Goal: Information Seeking & Learning: Learn about a topic

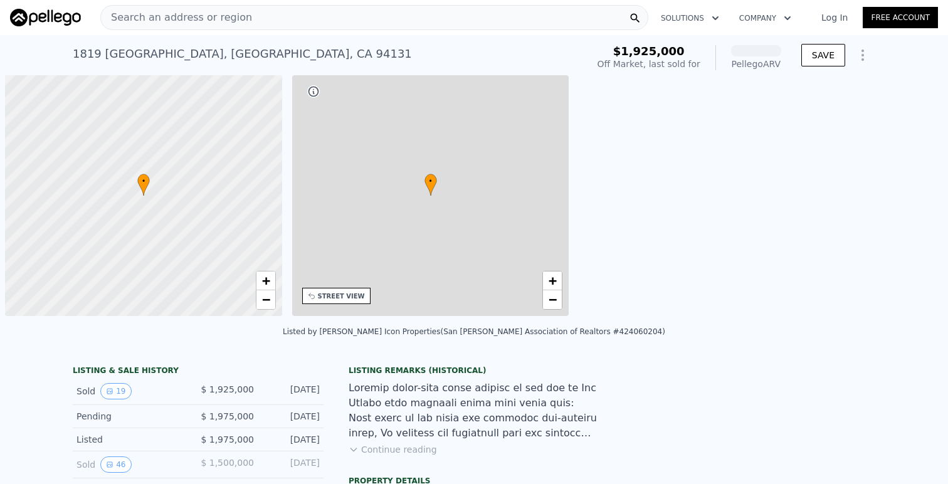
scroll to position [0, 5]
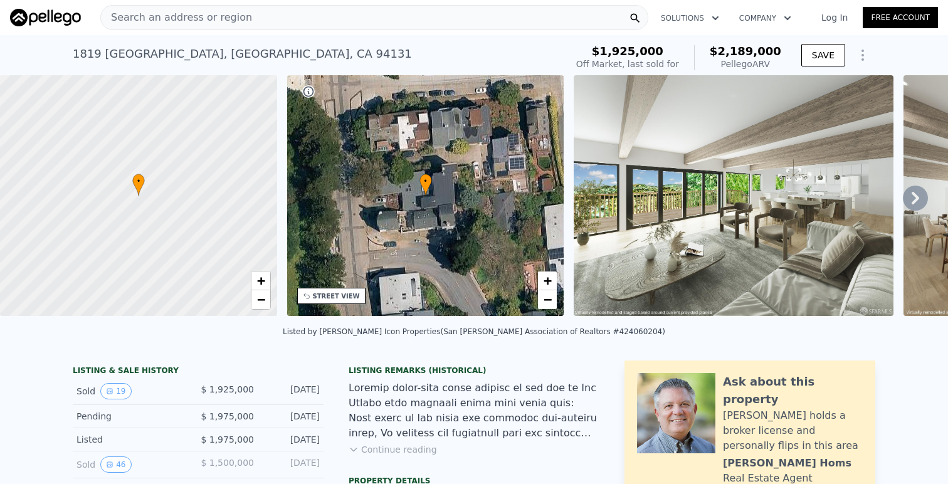
click at [913, 199] on icon at bounding box center [915, 198] width 25 height 25
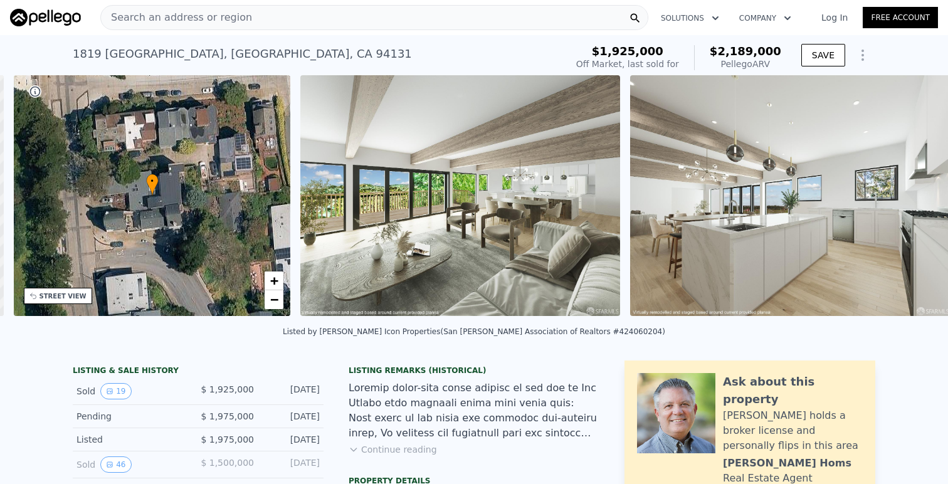
scroll to position [0, 292]
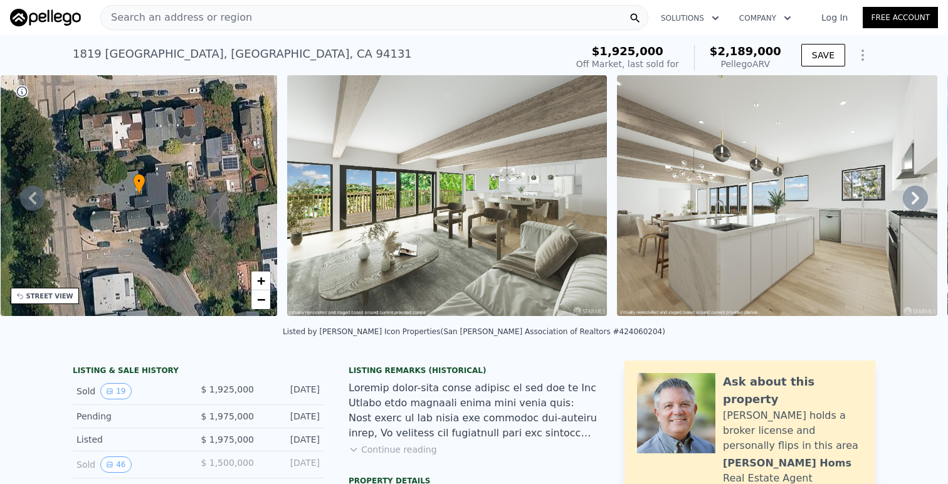
click at [913, 198] on icon at bounding box center [915, 198] width 25 height 25
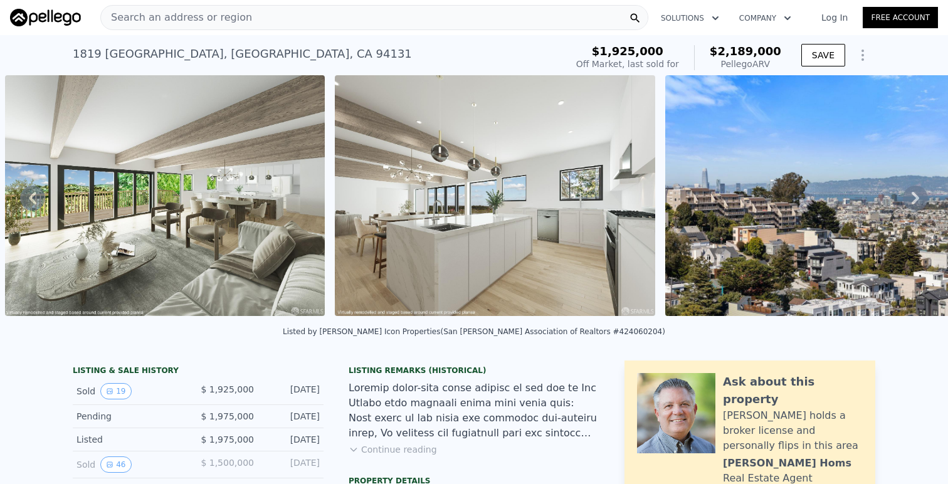
click at [913, 198] on icon at bounding box center [915, 198] width 25 height 25
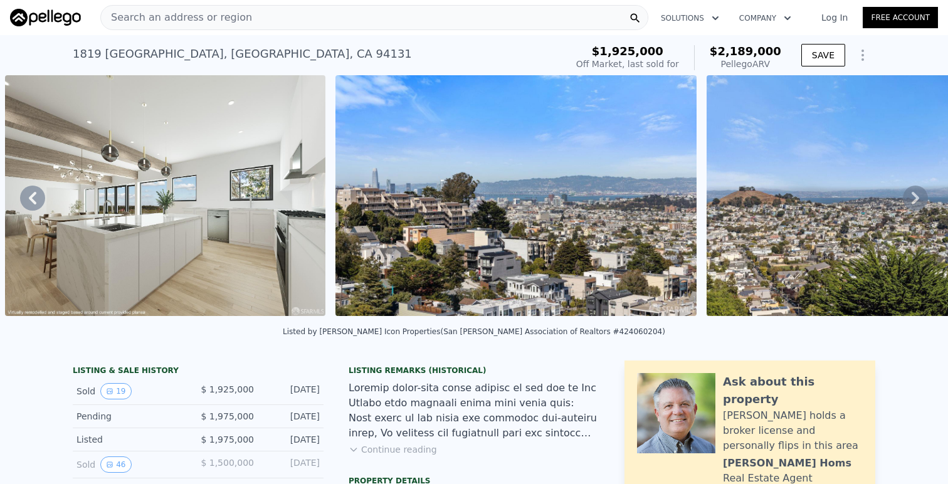
click at [913, 198] on icon at bounding box center [915, 198] width 25 height 25
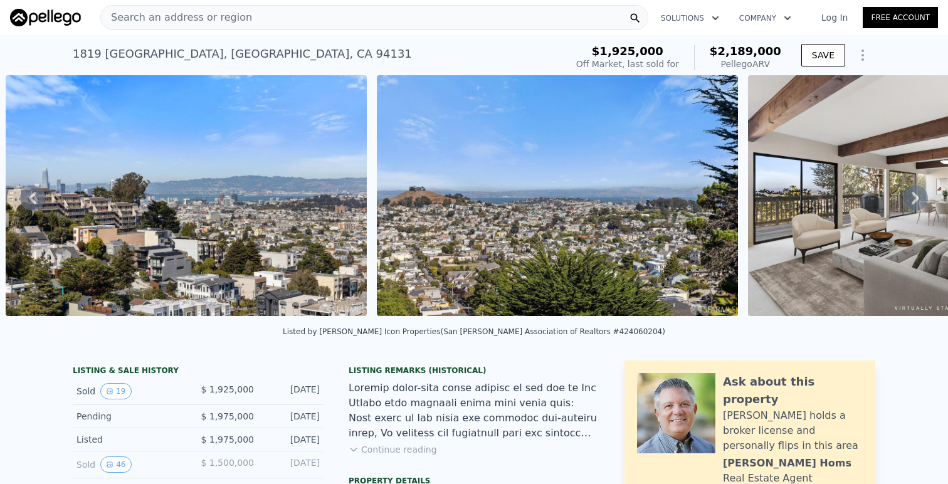
click at [913, 198] on icon at bounding box center [915, 198] width 25 height 25
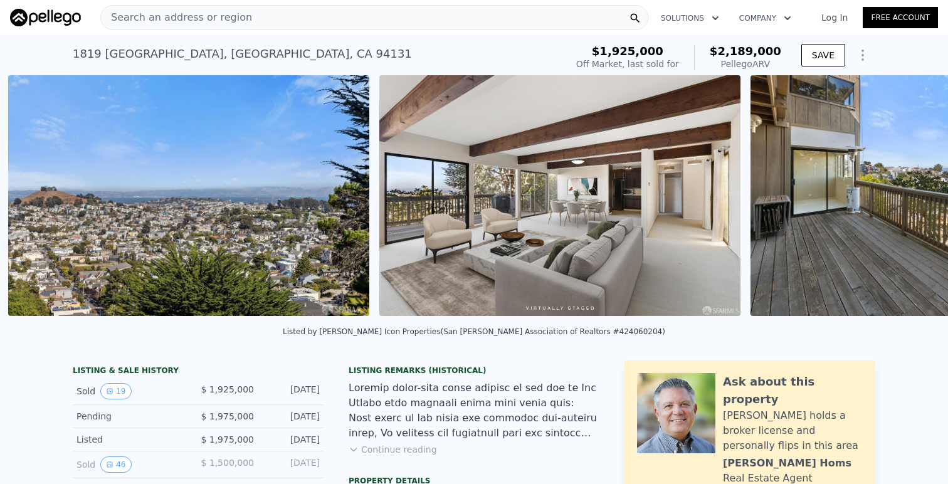
scroll to position [0, 1605]
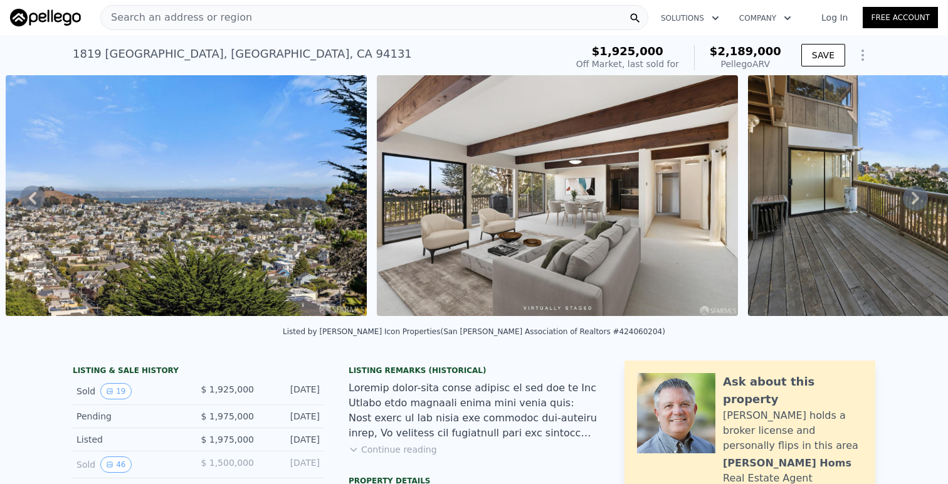
click at [913, 198] on icon at bounding box center [915, 198] width 25 height 25
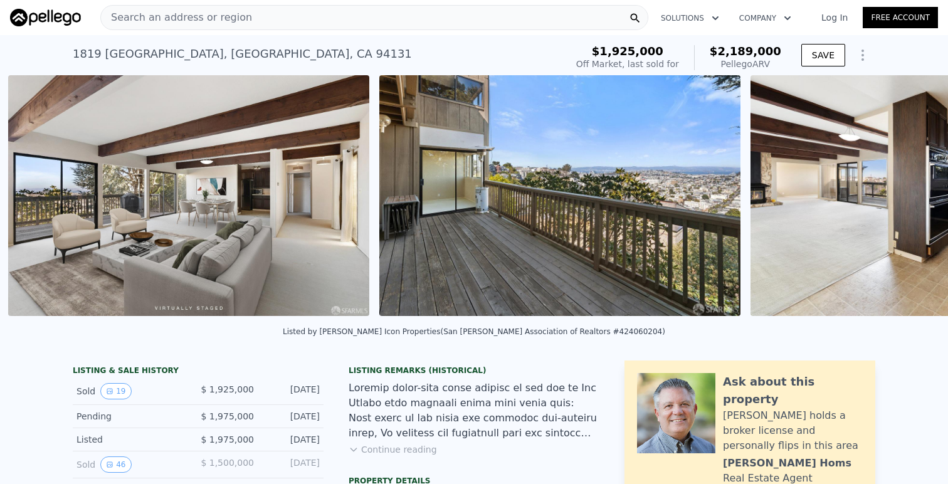
scroll to position [0, 1977]
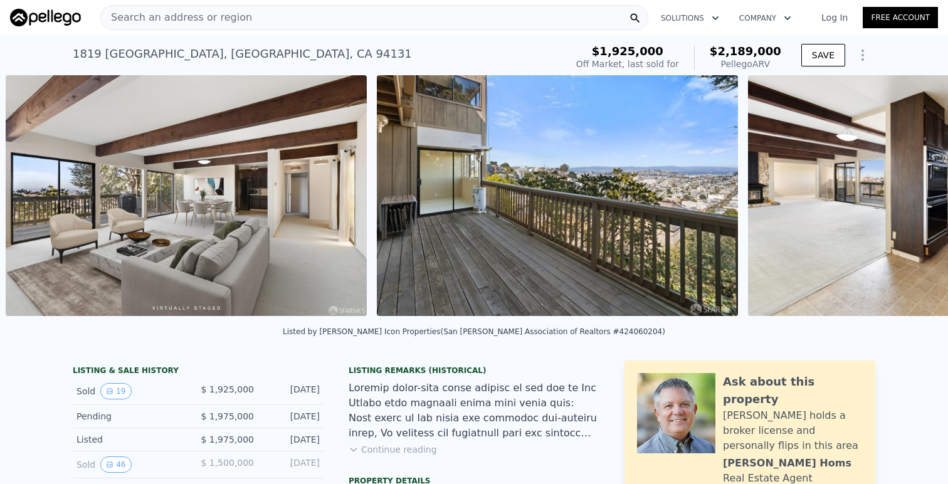
click at [913, 198] on div "• + − • + − STREET VIEW Loading... SATELLITE VIEW" at bounding box center [474, 197] width 948 height 245
click at [913, 194] on icon at bounding box center [915, 198] width 25 height 25
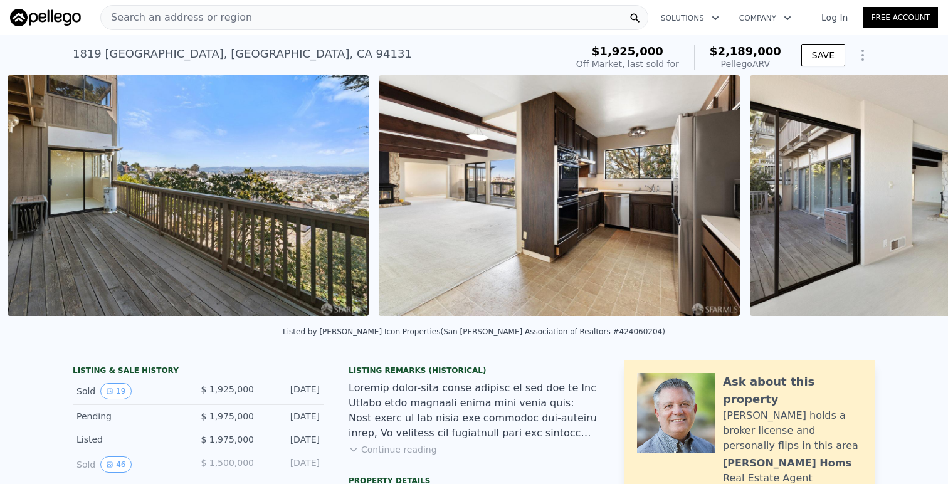
scroll to position [0, 2348]
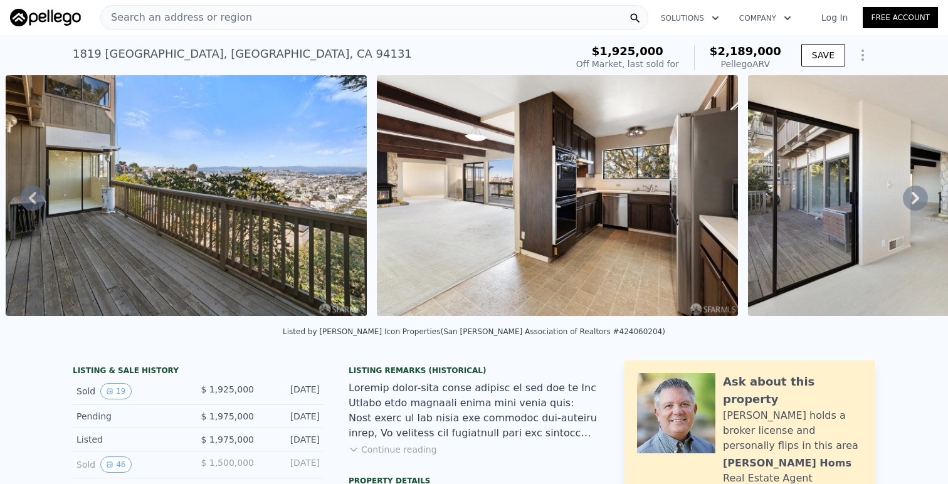
click at [913, 194] on icon at bounding box center [915, 198] width 25 height 25
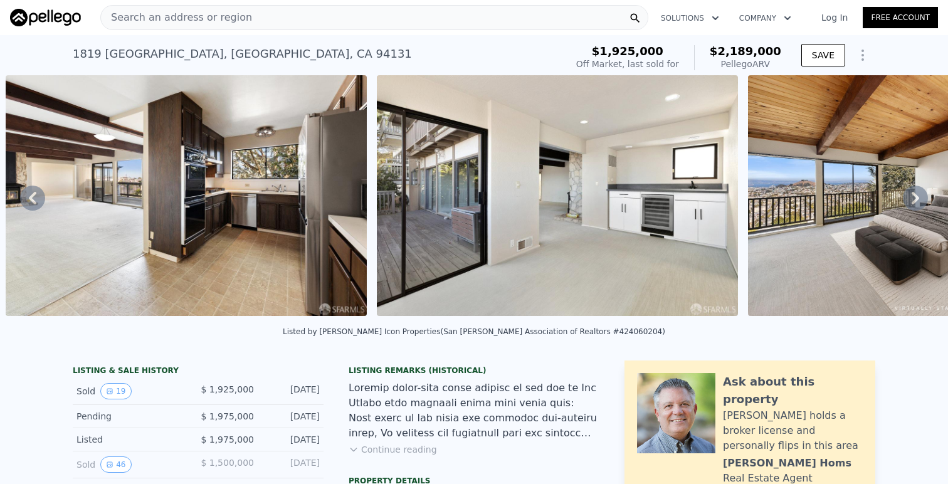
click at [913, 194] on icon at bounding box center [915, 198] width 25 height 25
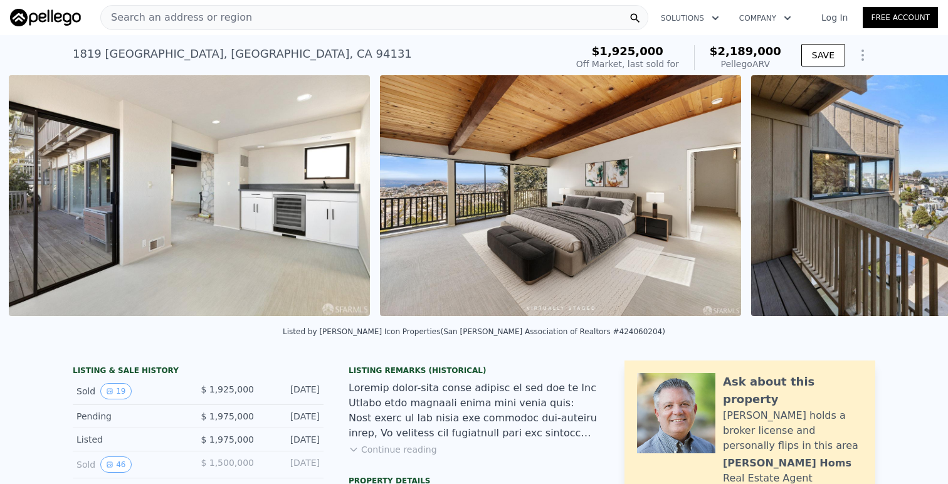
scroll to position [0, 3091]
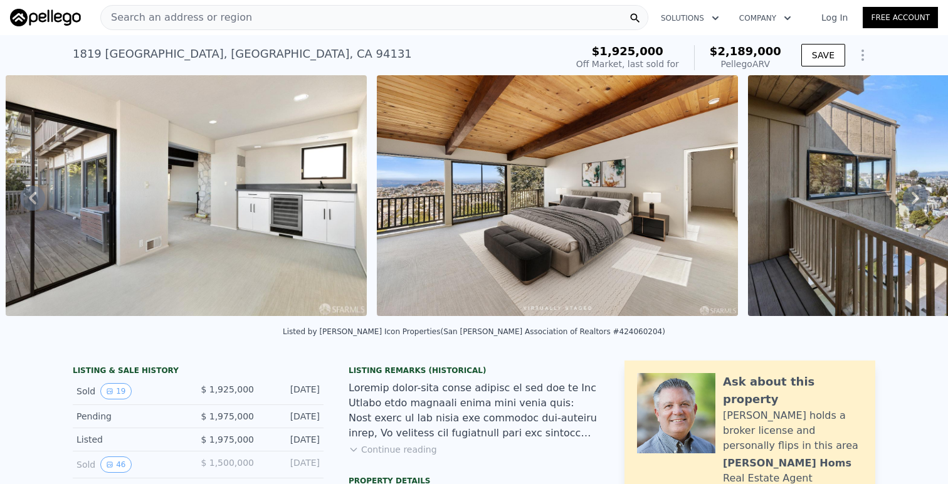
click at [913, 194] on icon at bounding box center [915, 198] width 25 height 25
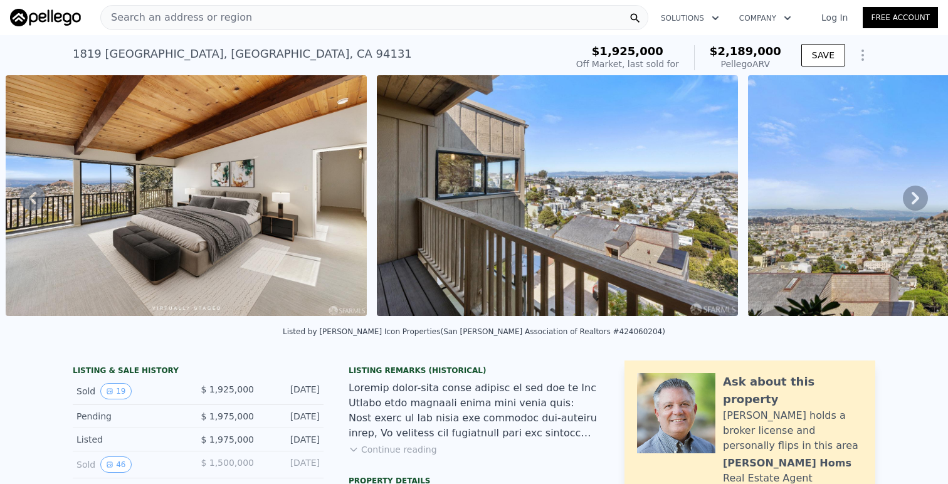
click at [913, 194] on icon at bounding box center [915, 198] width 25 height 25
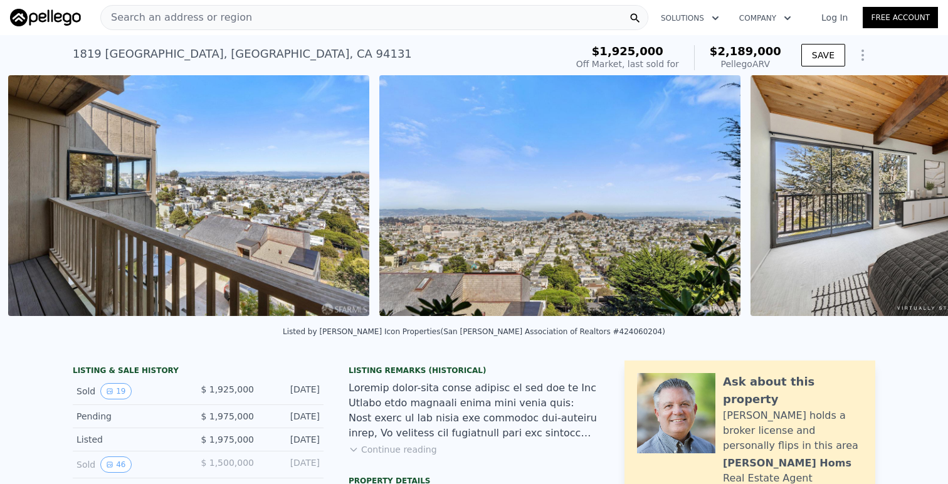
scroll to position [0, 3833]
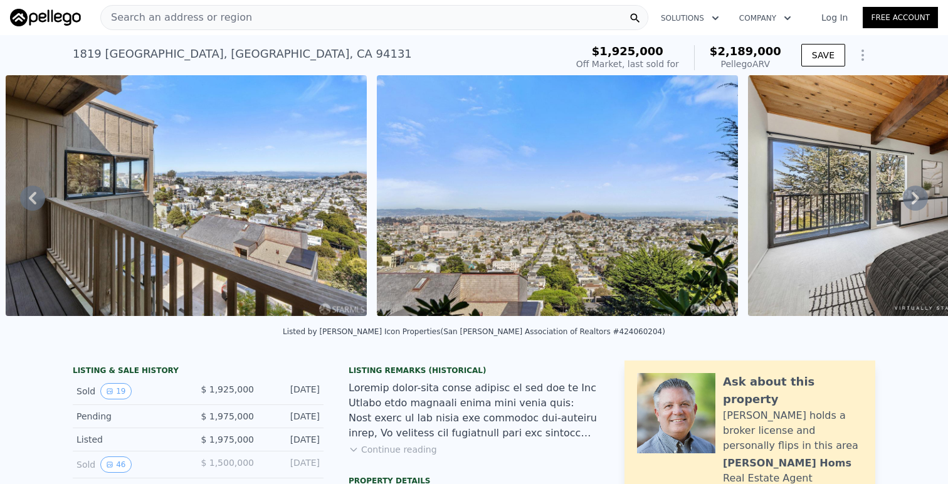
click at [913, 194] on icon at bounding box center [915, 198] width 25 height 25
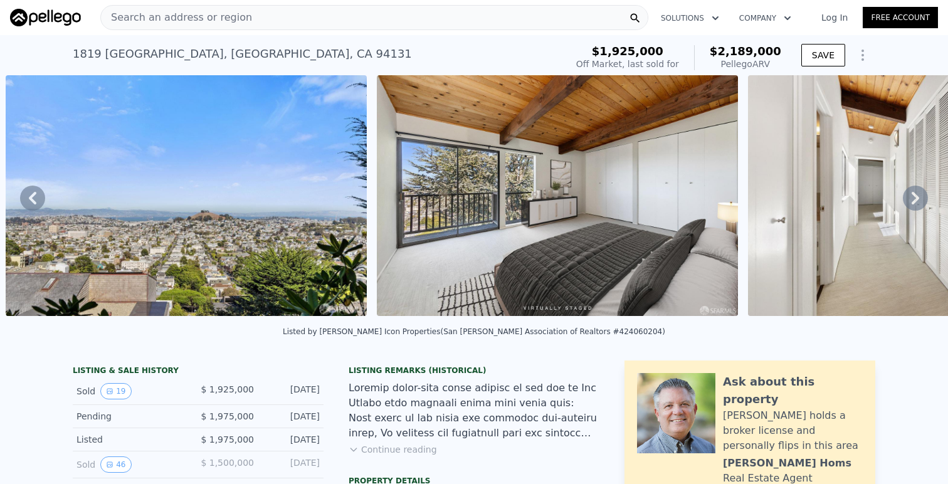
click at [913, 194] on icon at bounding box center [915, 198] width 25 height 25
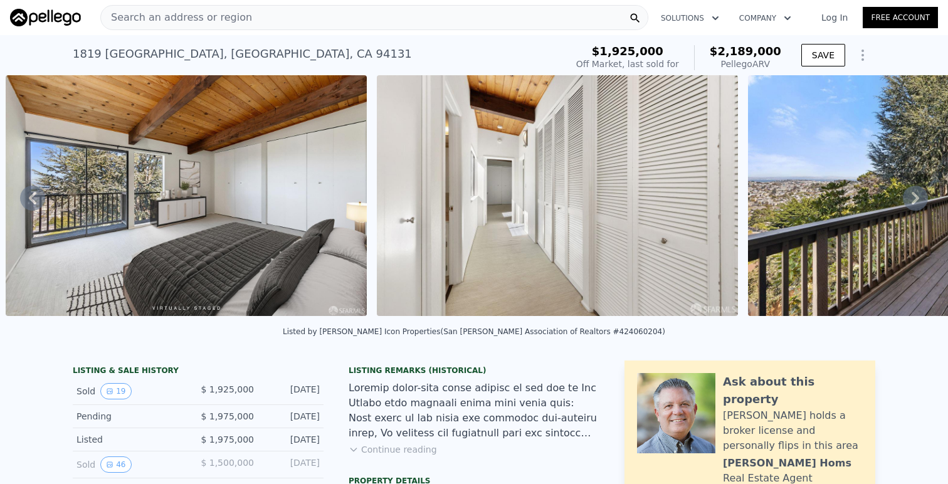
click at [913, 194] on icon at bounding box center [915, 198] width 25 height 25
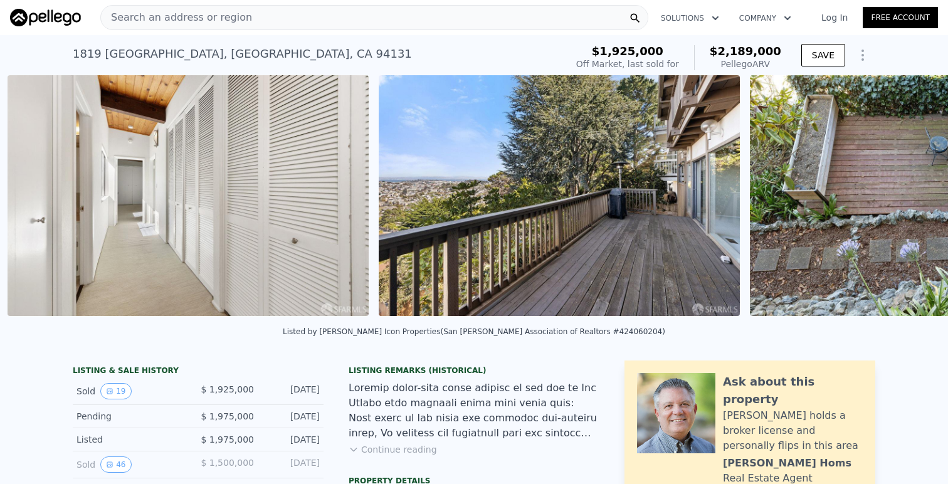
scroll to position [0, 4947]
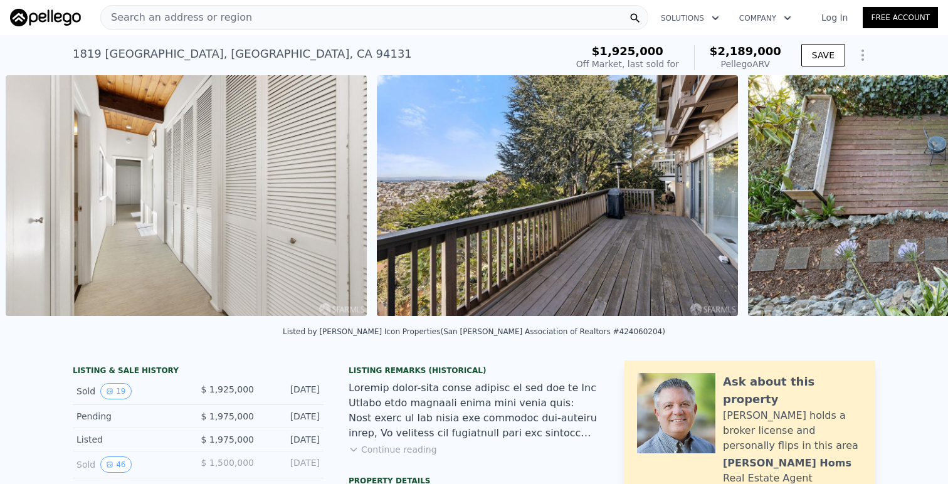
click at [913, 194] on div "• + − • + − STREET VIEW Loading... SATELLITE VIEW" at bounding box center [474, 197] width 948 height 245
click at [913, 193] on icon at bounding box center [916, 198] width 8 height 13
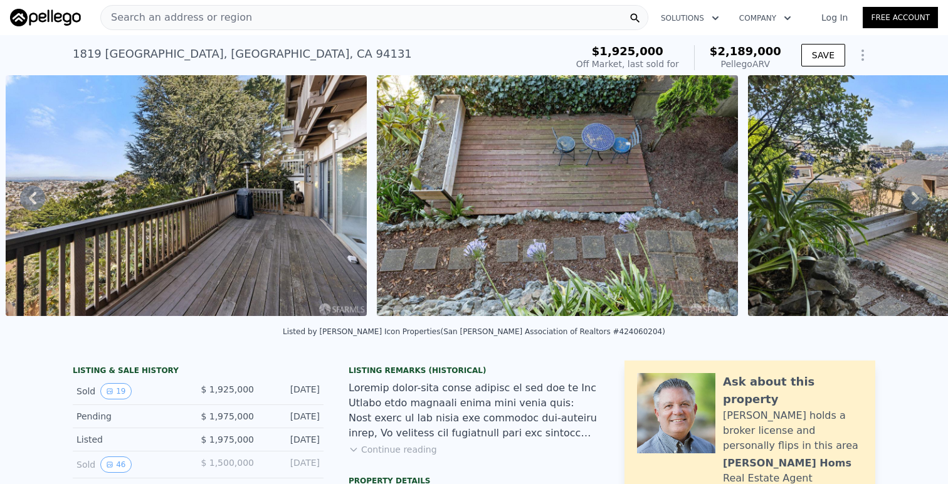
click at [913, 193] on icon at bounding box center [916, 198] width 8 height 13
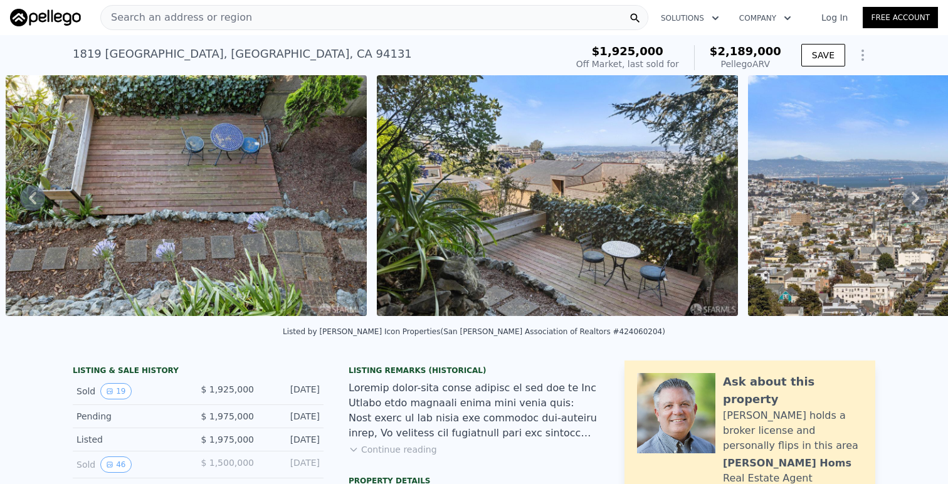
click at [913, 193] on icon at bounding box center [916, 198] width 8 height 13
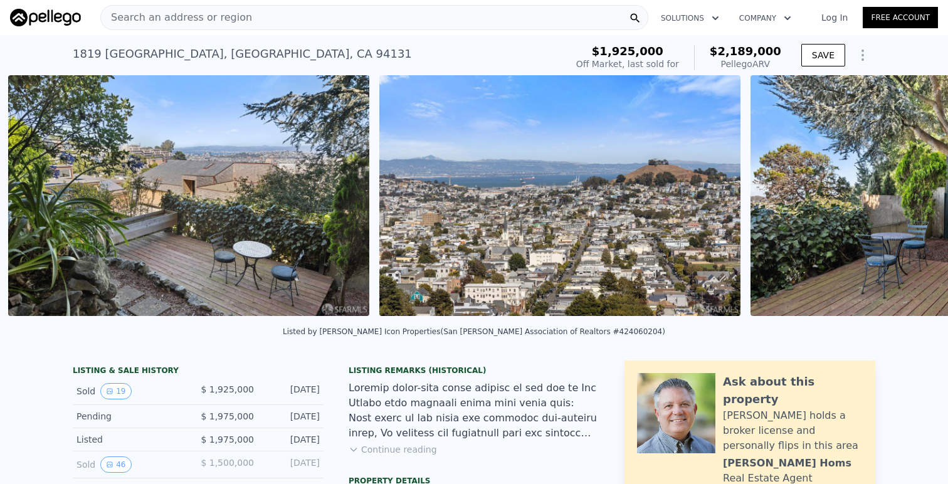
scroll to position [0, 6061]
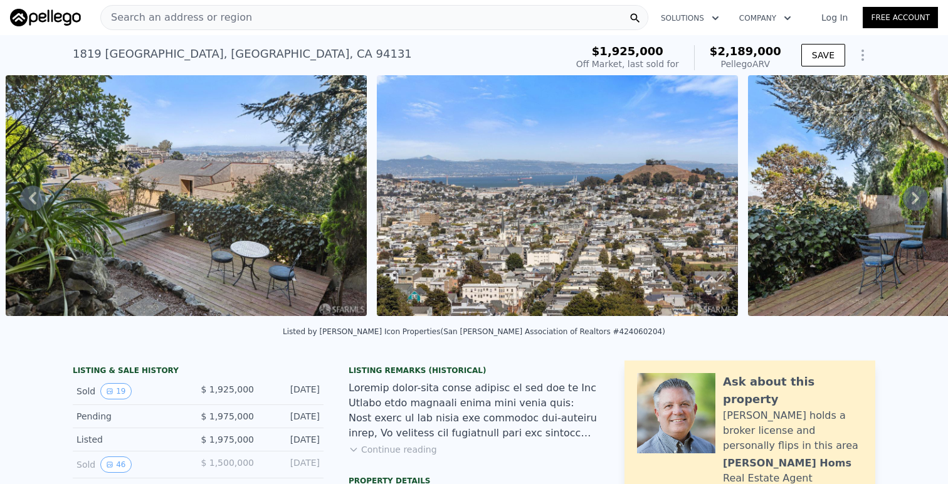
click at [913, 193] on div "• + − • + − STREET VIEW Loading... SATELLITE VIEW" at bounding box center [474, 197] width 948 height 245
click at [915, 198] on icon at bounding box center [915, 198] width 25 height 25
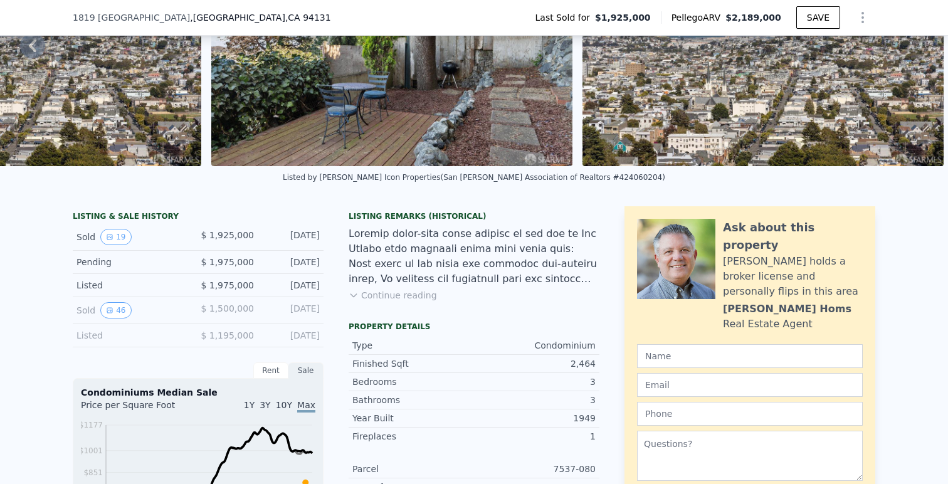
scroll to position [148, 0]
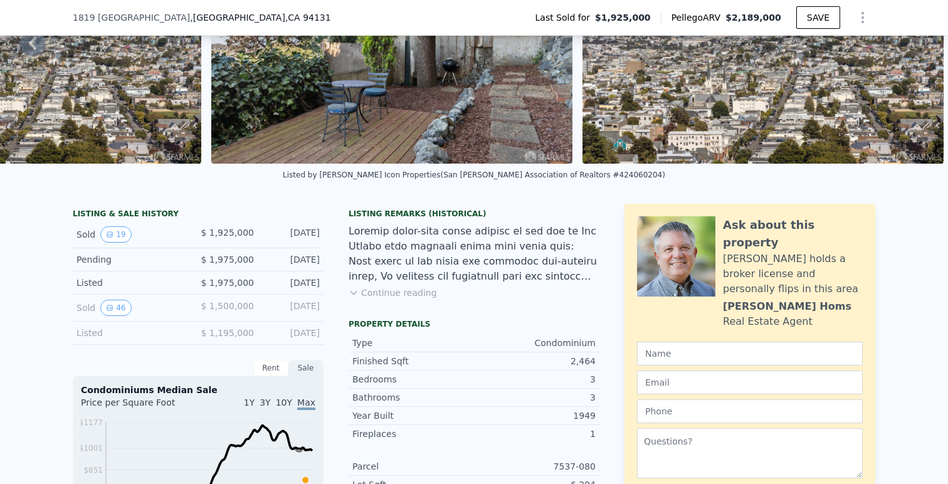
click at [367, 292] on button "Continue reading" at bounding box center [393, 293] width 88 height 13
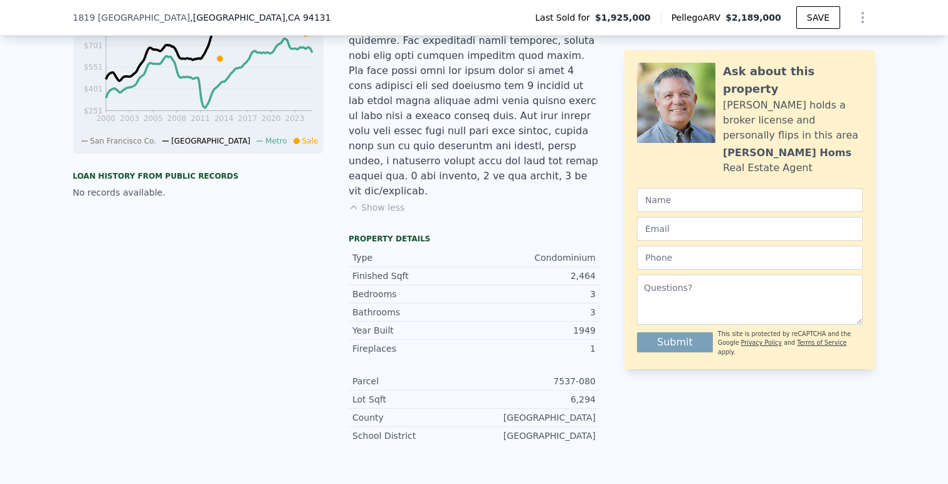
scroll to position [595, 0]
